Goal: Transaction & Acquisition: Purchase product/service

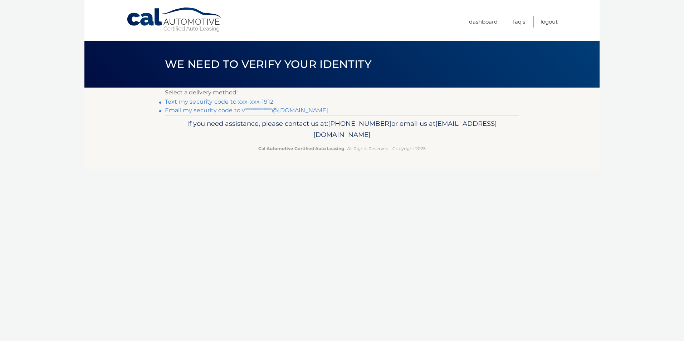
click at [203, 112] on link "**********" at bounding box center [246, 110] width 163 height 7
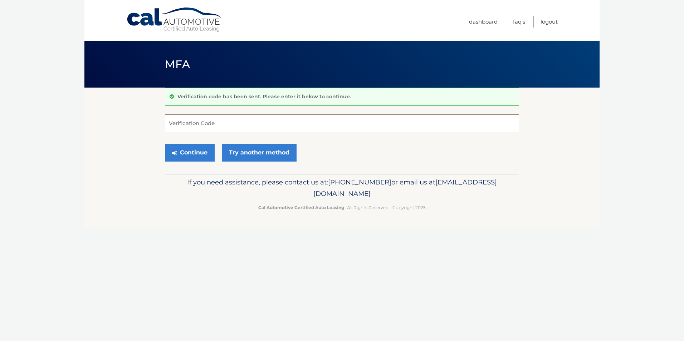
click at [207, 118] on input "Verification Code" at bounding box center [342, 123] width 354 height 18
type input "400456"
click at [191, 146] on button "Continue" at bounding box center [190, 153] width 50 height 18
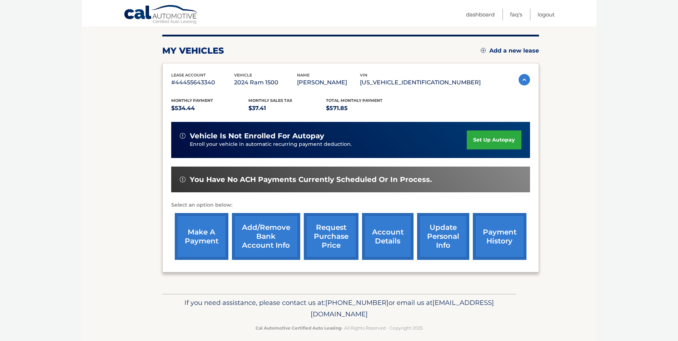
scroll to position [92, 0]
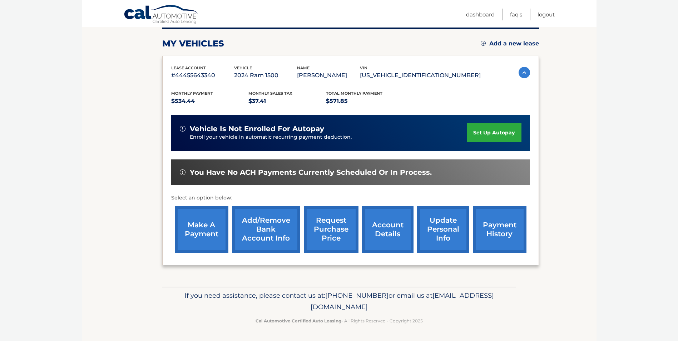
click at [191, 232] on link "make a payment" at bounding box center [202, 229] width 54 height 47
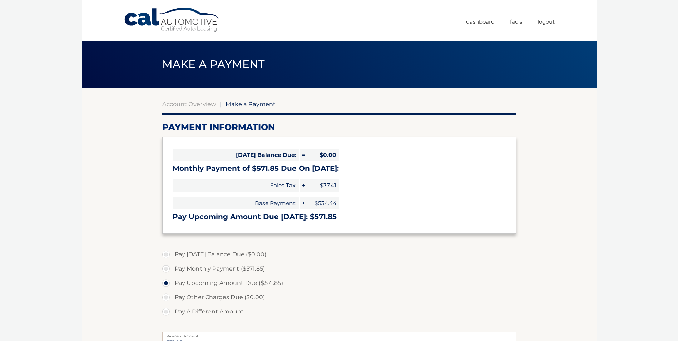
select select "NWIzYzY1YmEtYjhhMi00OWQ3LTg0YTUtZWRjMzViZmVmZDA5"
click at [165, 267] on label "Pay Monthly Payment ($571.85)" at bounding box center [339, 269] width 354 height 14
click at [165, 267] on input "Pay Monthly Payment ($571.85)" at bounding box center [168, 267] width 7 height 11
radio input "true"
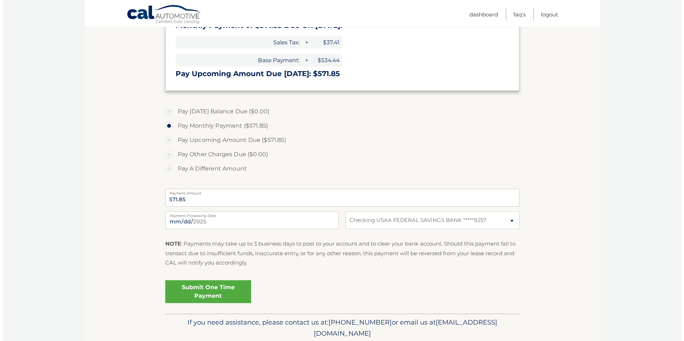
scroll to position [170, 0]
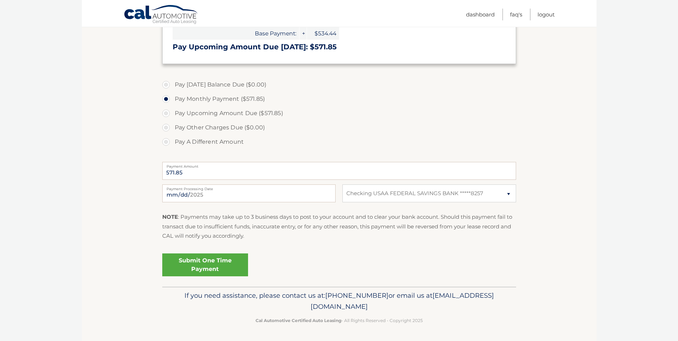
click at [201, 263] on link "Submit One Time Payment" at bounding box center [205, 264] width 86 height 23
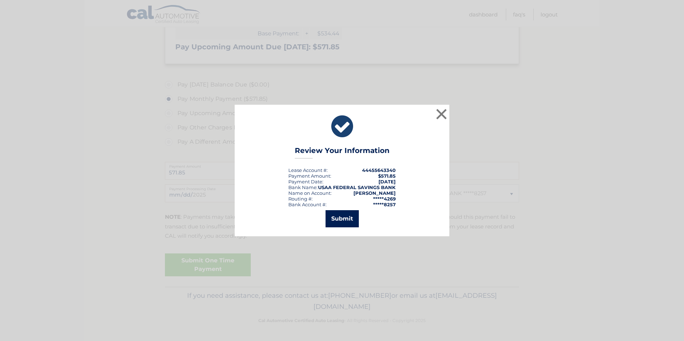
click at [341, 217] on button "Submit" at bounding box center [341, 218] width 33 height 17
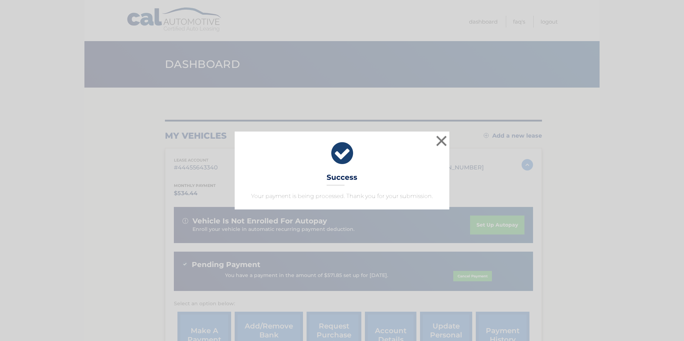
click at [94, 150] on div "× Success Your payment is being processed. Thank you for your submission." at bounding box center [342, 171] width 678 height 78
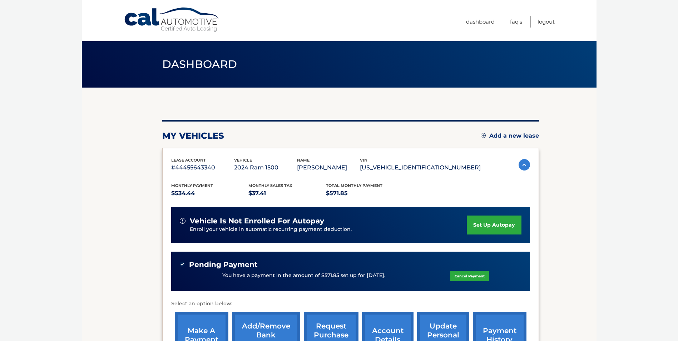
scroll to position [36, 0]
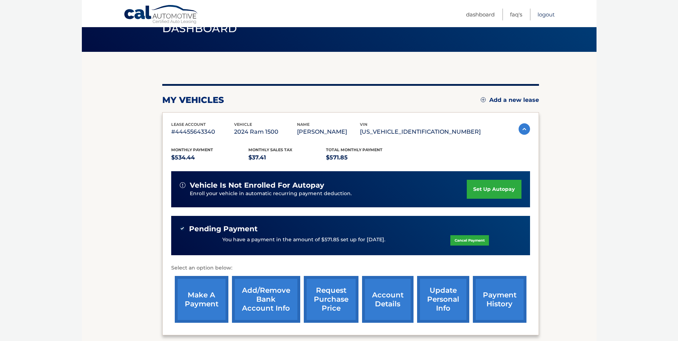
click at [548, 13] on link "Logout" at bounding box center [546, 15] width 17 height 12
